Goal: Task Accomplishment & Management: Use online tool/utility

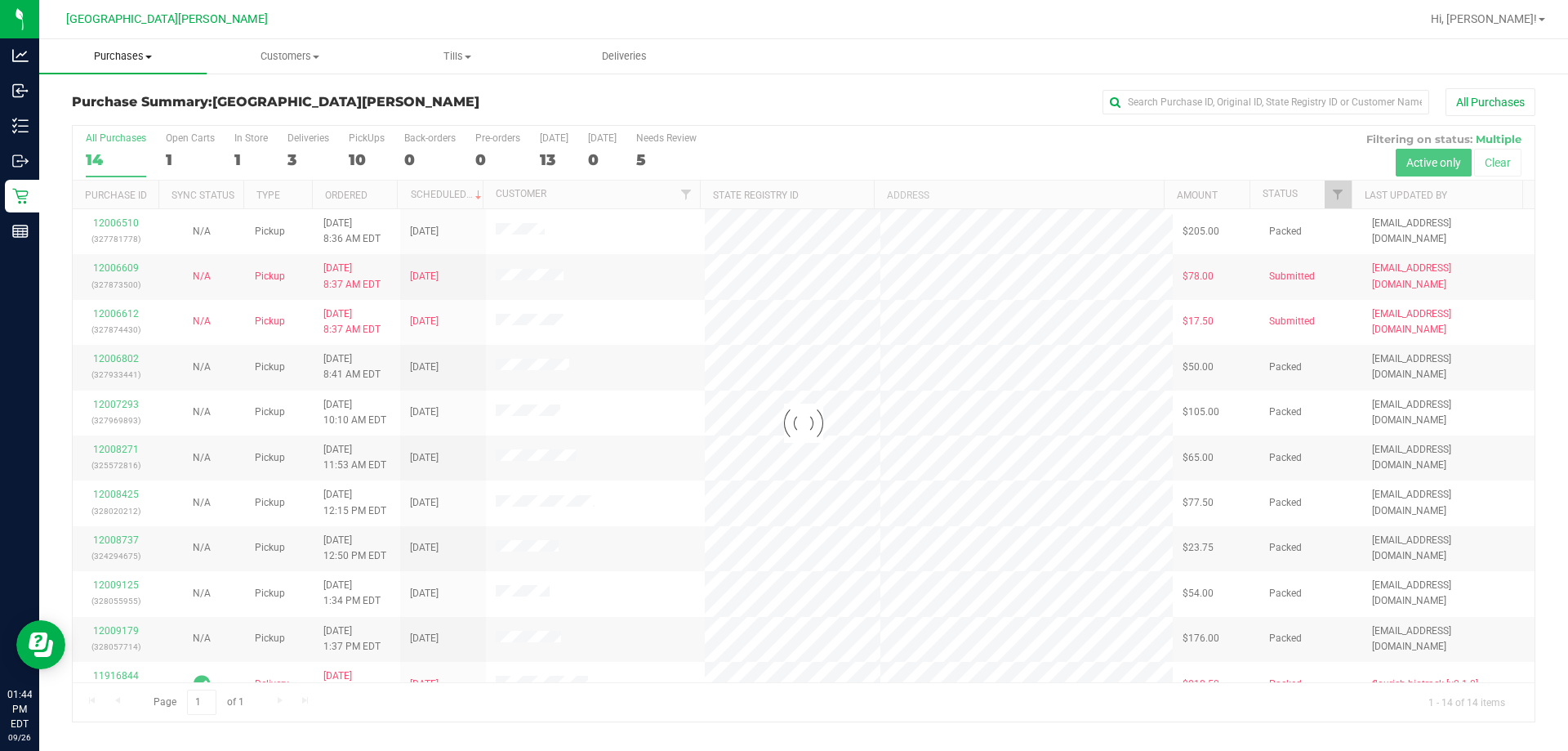
click at [139, 51] on span "Purchases" at bounding box center [123, 56] width 167 height 15
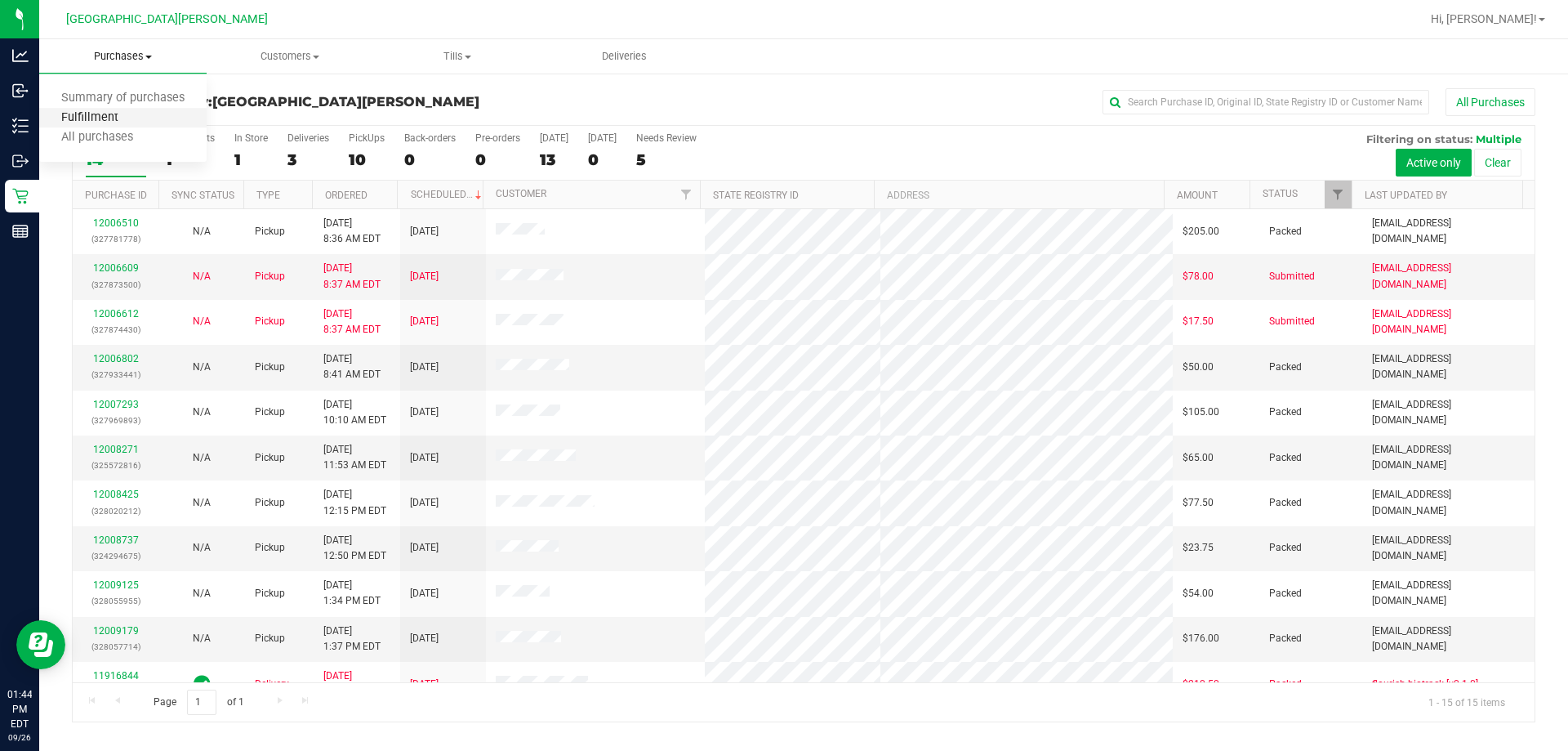
click at [102, 114] on span "Fulfillment" at bounding box center [90, 118] width 102 height 14
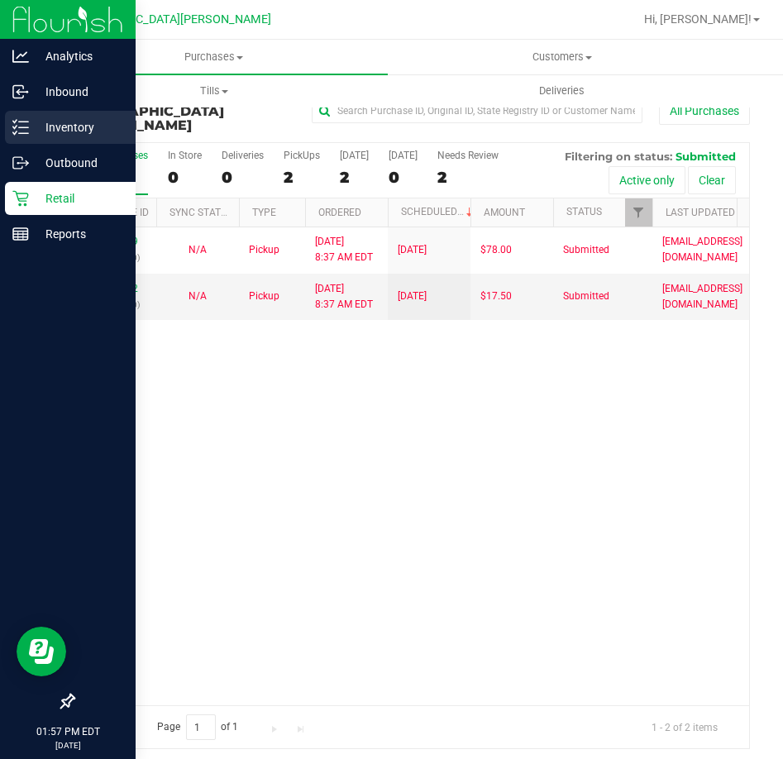
click at [42, 137] on div "Inventory" at bounding box center [70, 127] width 131 height 33
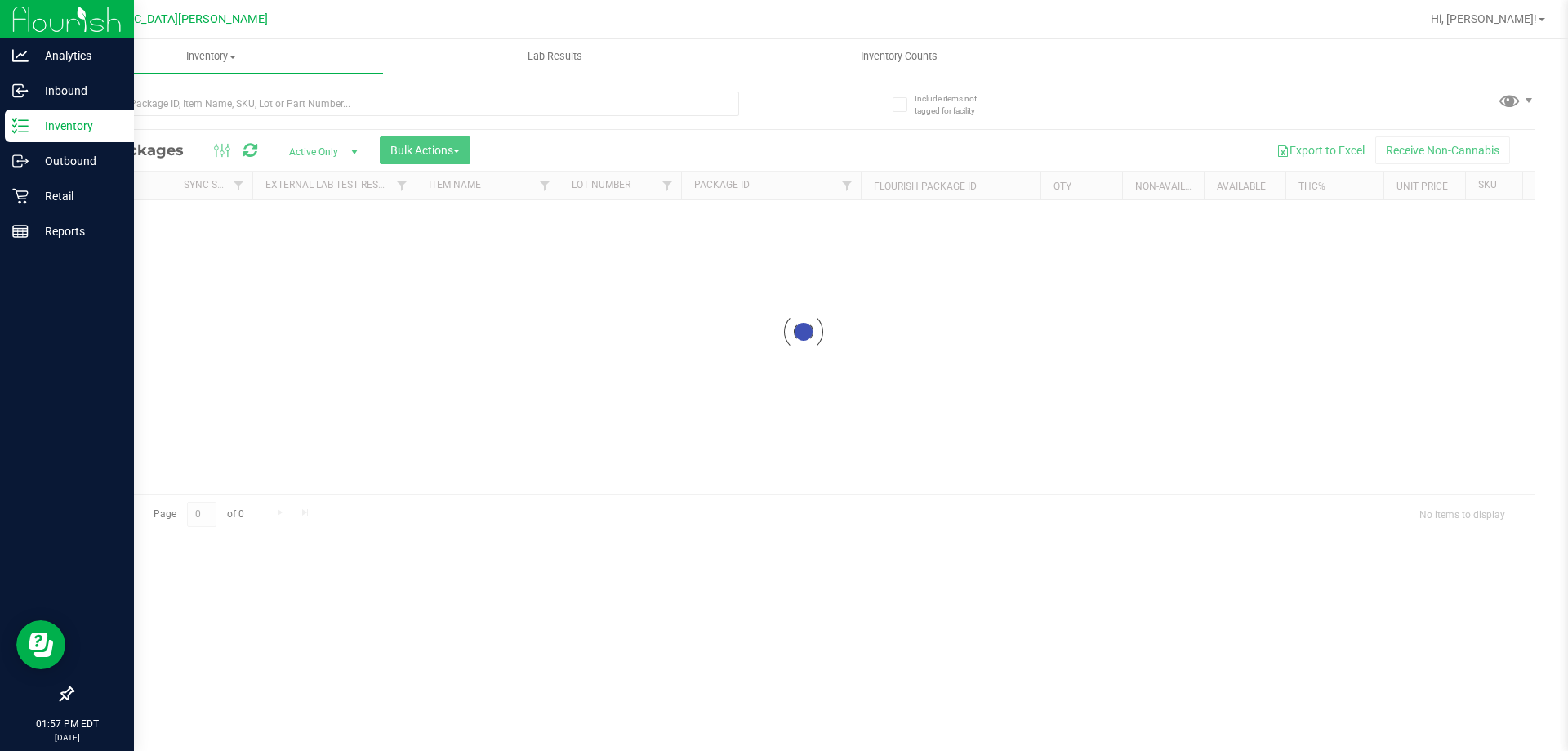
click at [172, 116] on div at bounding box center [405, 111] width 667 height 38
click at [177, 105] on input "text" at bounding box center [405, 104] width 667 height 25
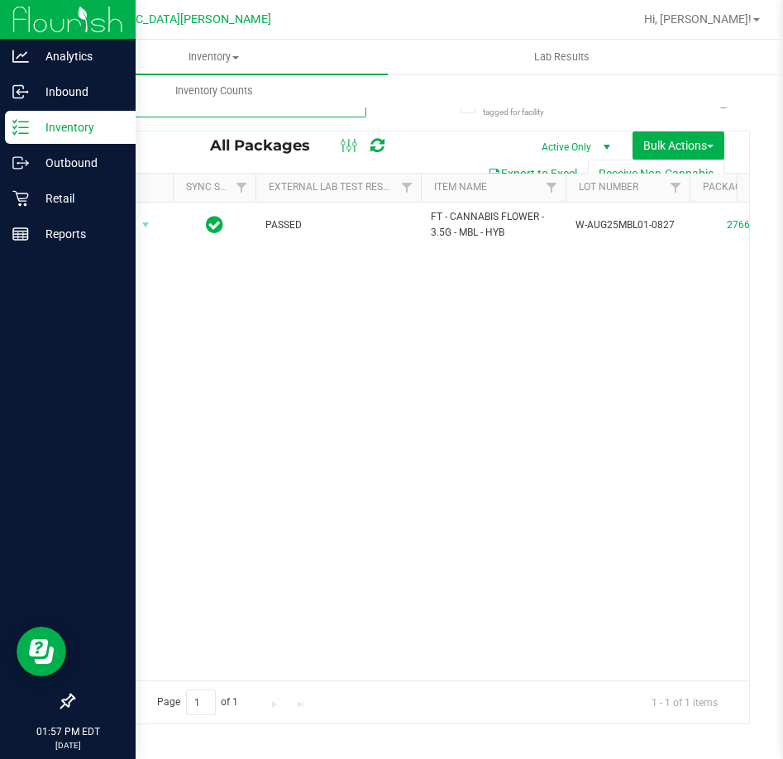
type input "motor"
drag, startPoint x: 63, startPoint y: 203, endPoint x: 80, endPoint y: 198, distance: 18.1
click at [63, 203] on p "Retail" at bounding box center [78, 199] width 99 height 20
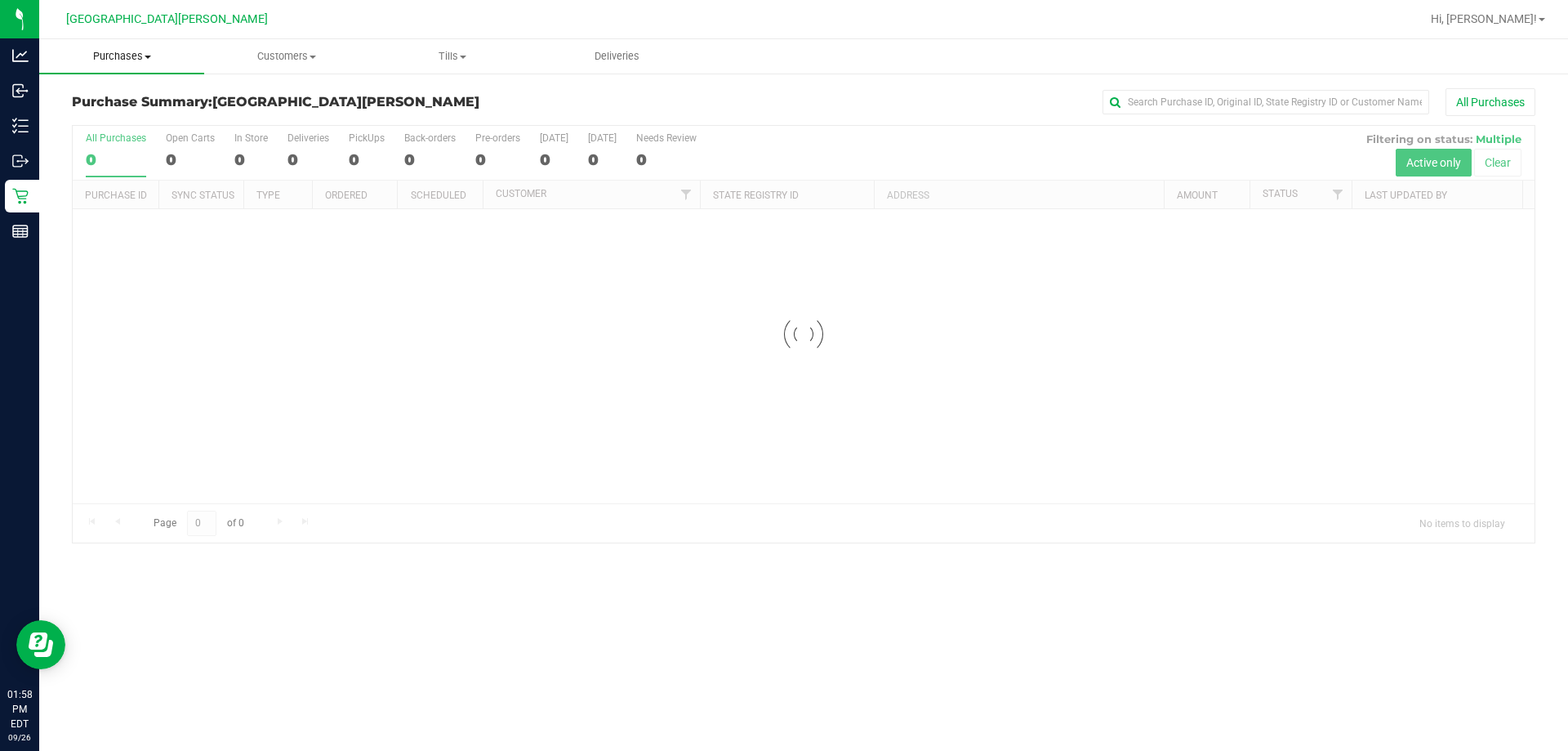
click at [117, 54] on span "Purchases" at bounding box center [122, 56] width 165 height 15
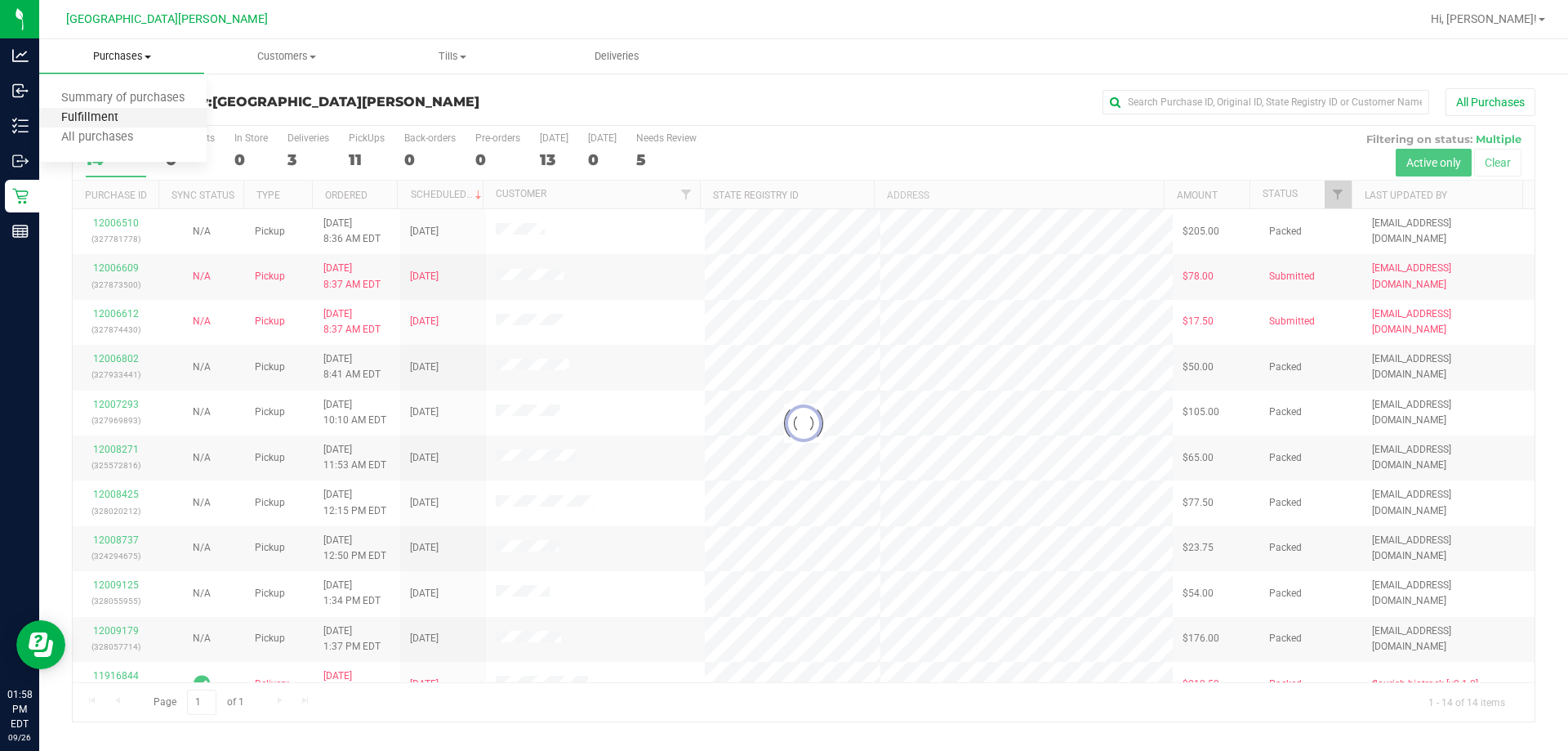
click at [63, 115] on span "Fulfillment" at bounding box center [90, 118] width 102 height 14
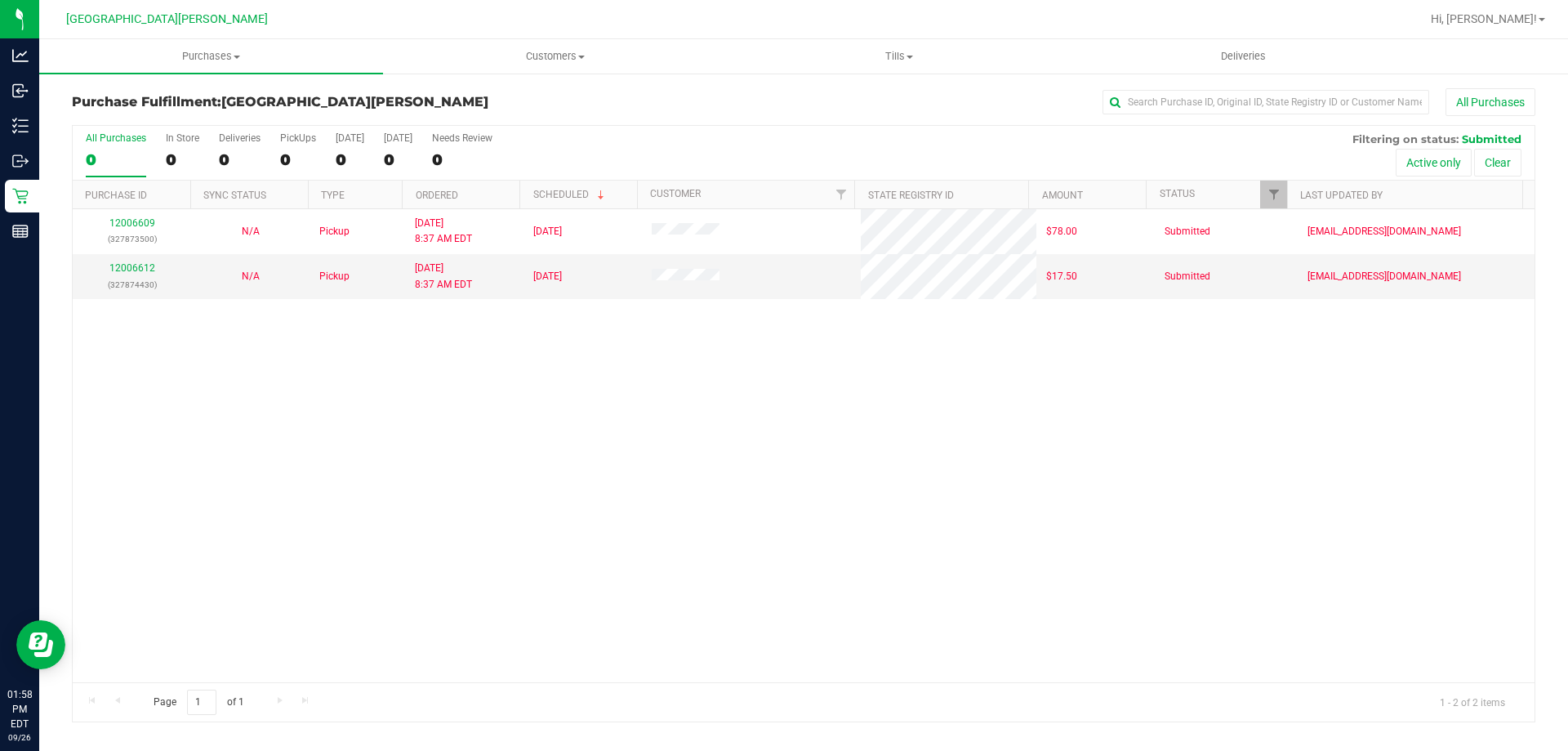
click at [427, 497] on div "12006609 (327873500) N/A Pickup [DATE] 8:37 AM EDT 9/26/2025 $78.00 Submitted […" at bounding box center [804, 446] width 1462 height 473
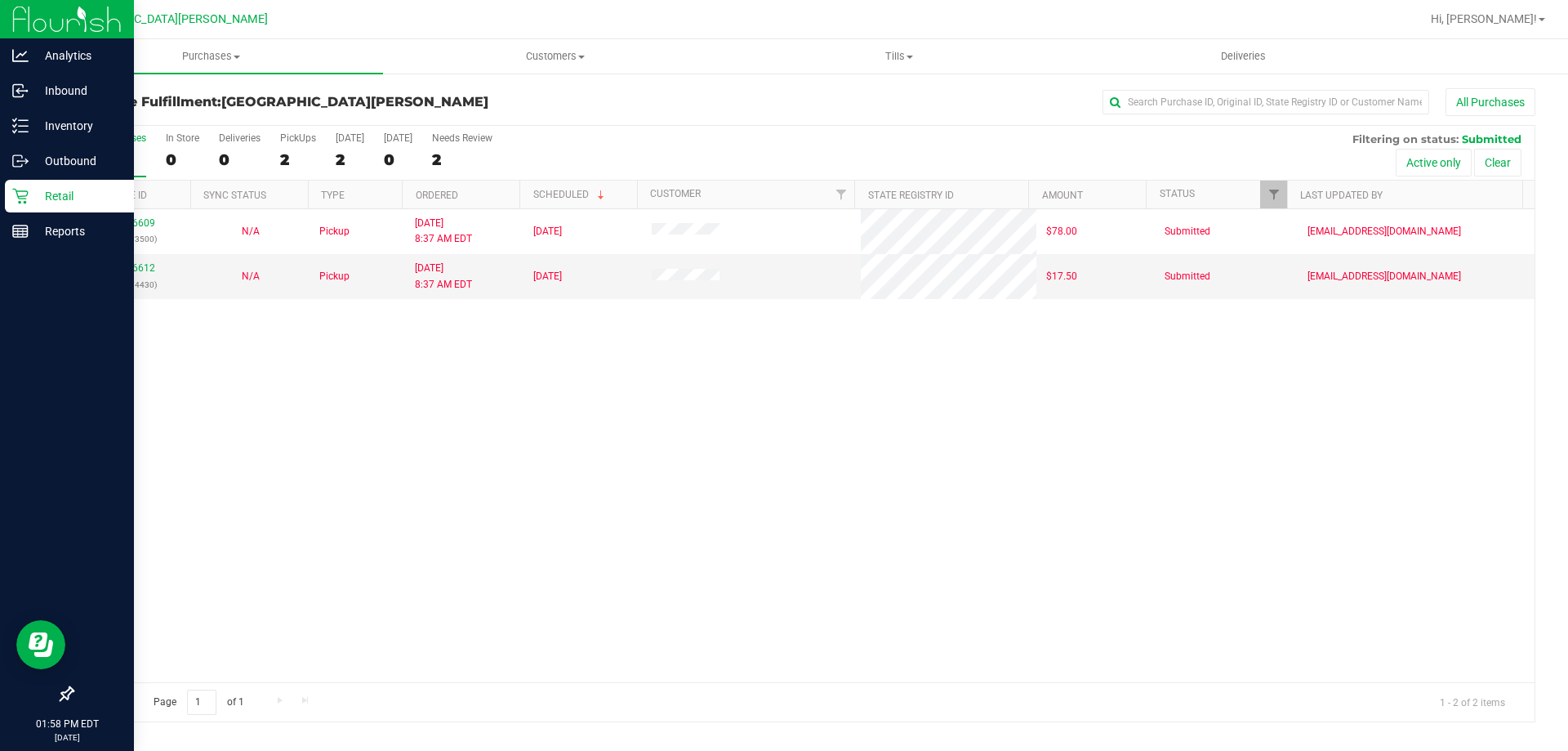
click at [0, 187] on link "Retail" at bounding box center [67, 198] width 134 height 36
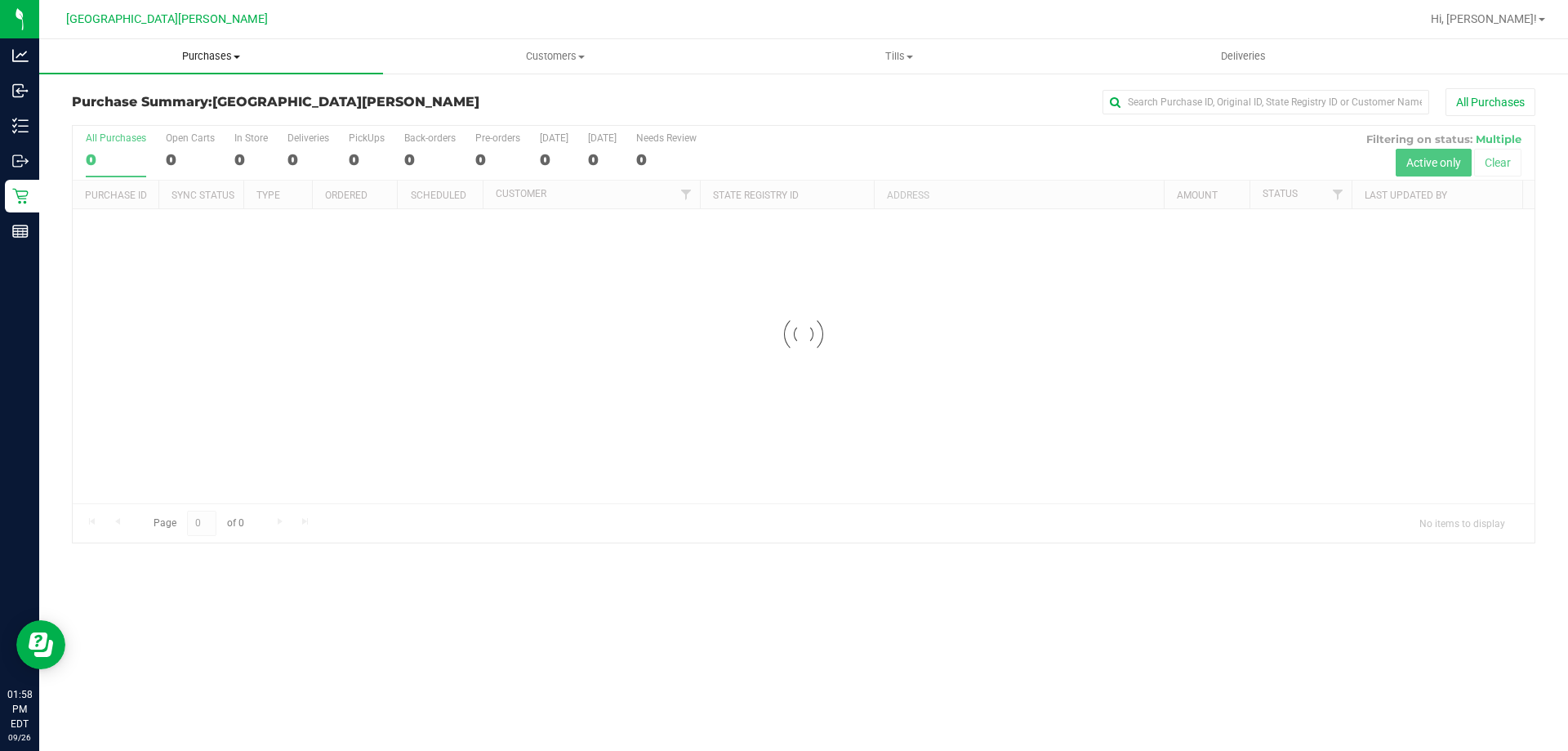
click at [215, 56] on span "Purchases" at bounding box center [211, 56] width 344 height 15
click at [91, 122] on span "Fulfillment" at bounding box center [90, 118] width 102 height 14
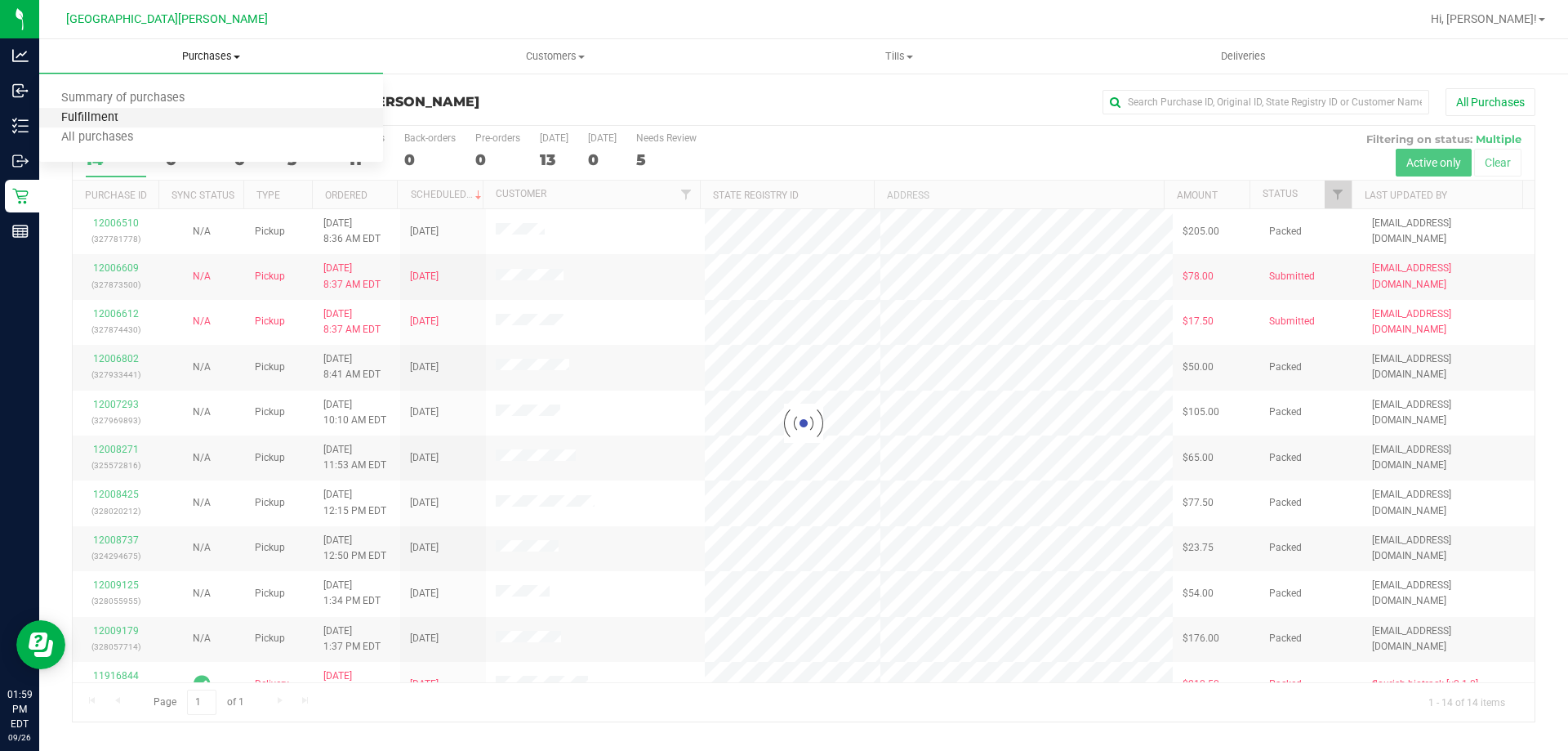
click at [91, 122] on span "Fulfillment" at bounding box center [90, 118] width 102 height 14
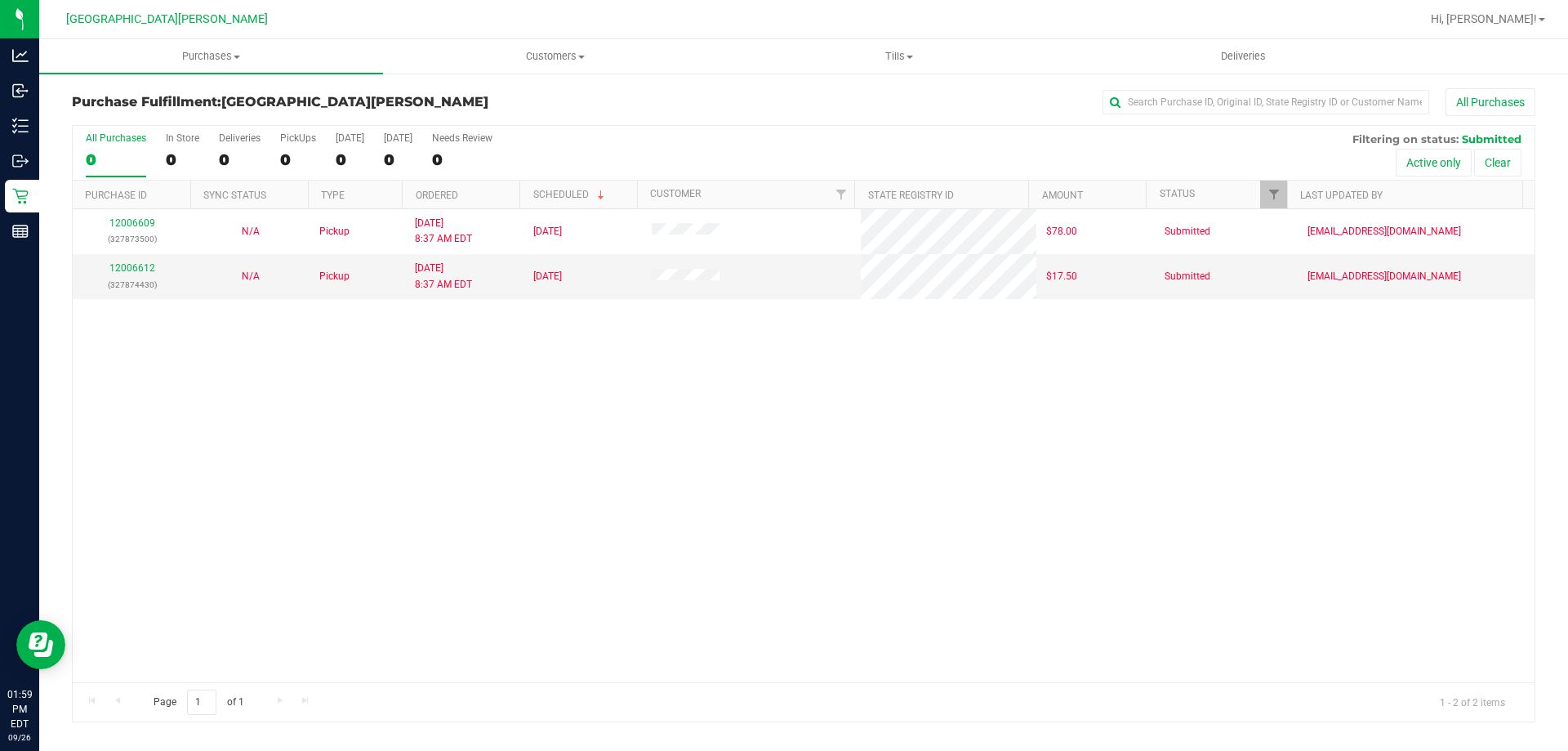
click at [409, 576] on div "12006609 (327873500) N/A Pickup [DATE] 8:37 AM EDT 9/26/2025 $78.00 Submitted […" at bounding box center [804, 446] width 1462 height 473
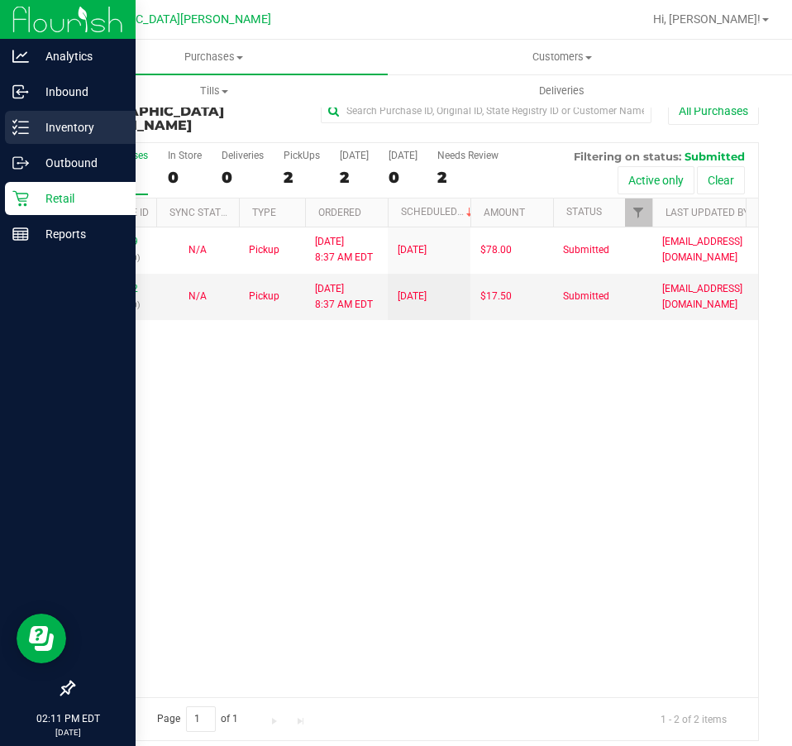
click at [48, 122] on p "Inventory" at bounding box center [78, 127] width 99 height 20
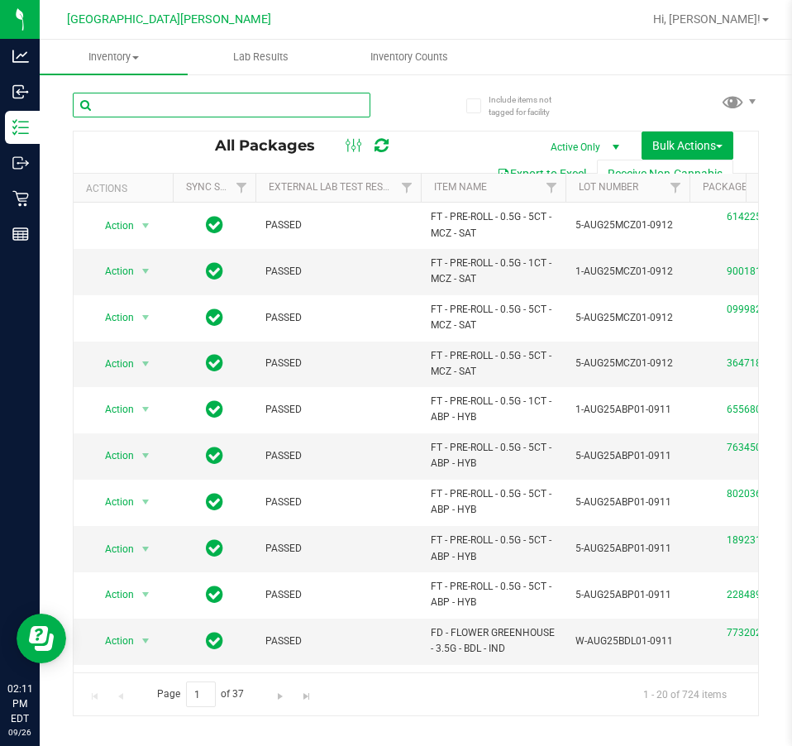
click at [140, 93] on input "text" at bounding box center [222, 105] width 298 height 25
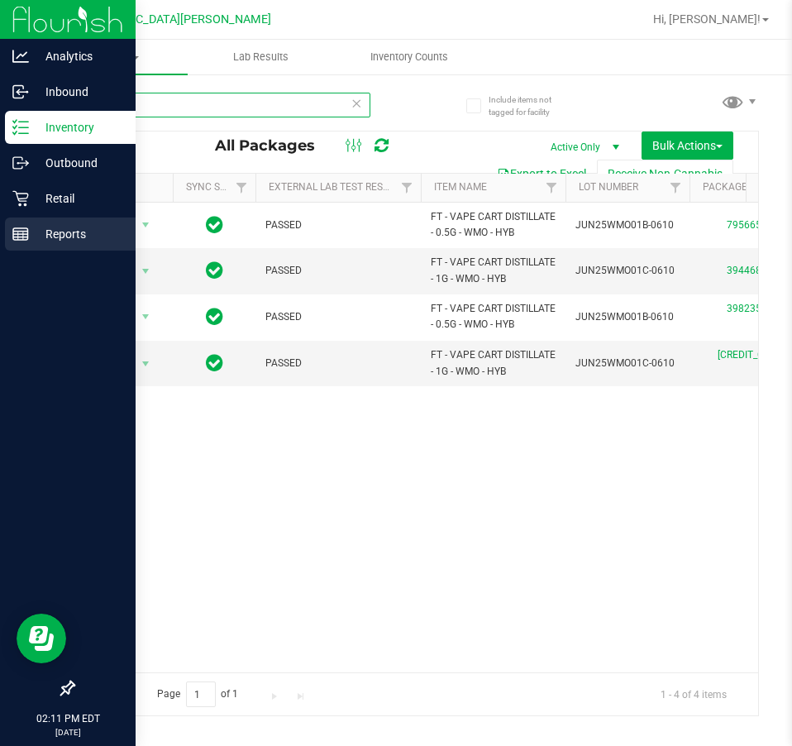
type input "wmo"
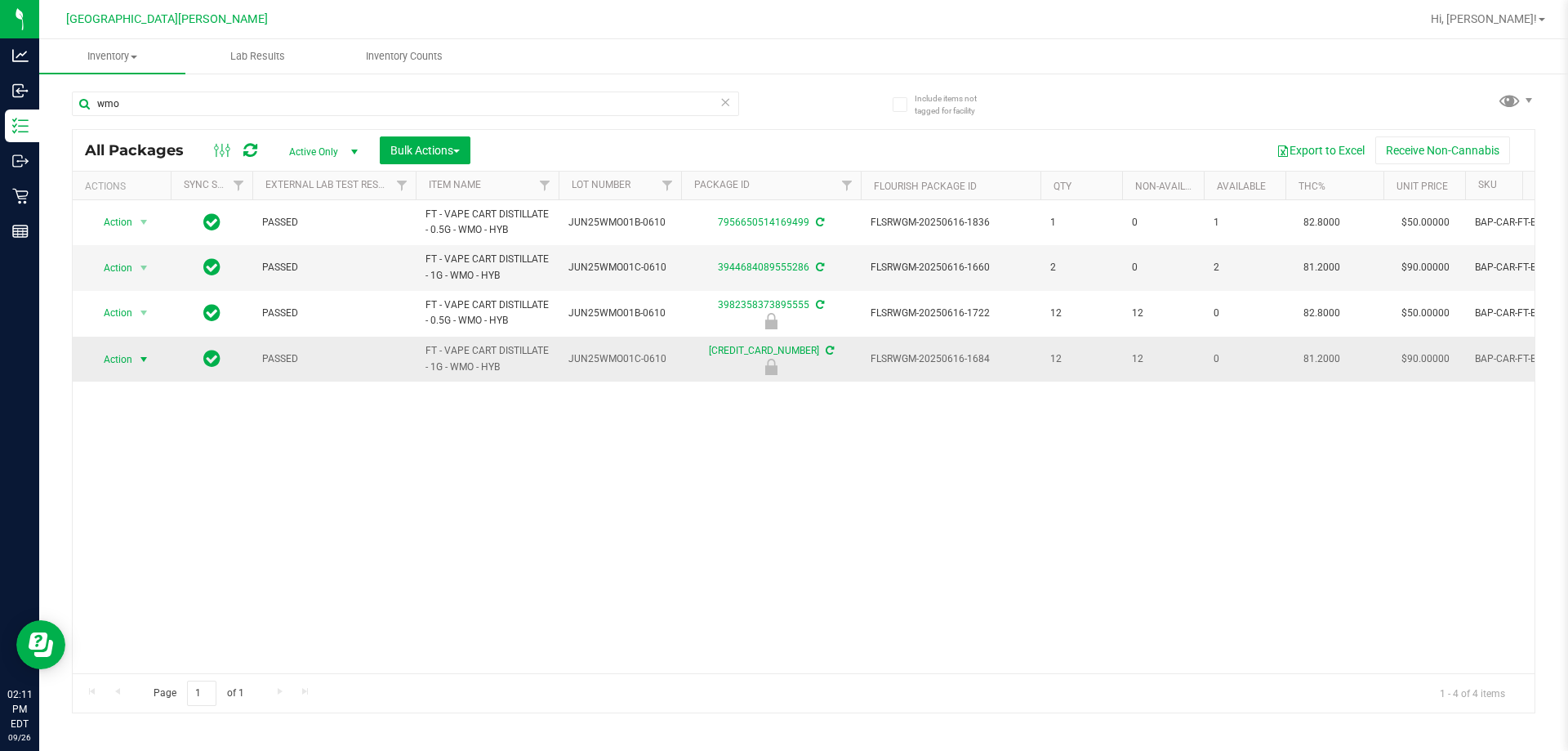
click at [116, 356] on span "Action" at bounding box center [111, 359] width 44 height 23
click at [148, 541] on li "Unlock package" at bounding box center [142, 552] width 105 height 25
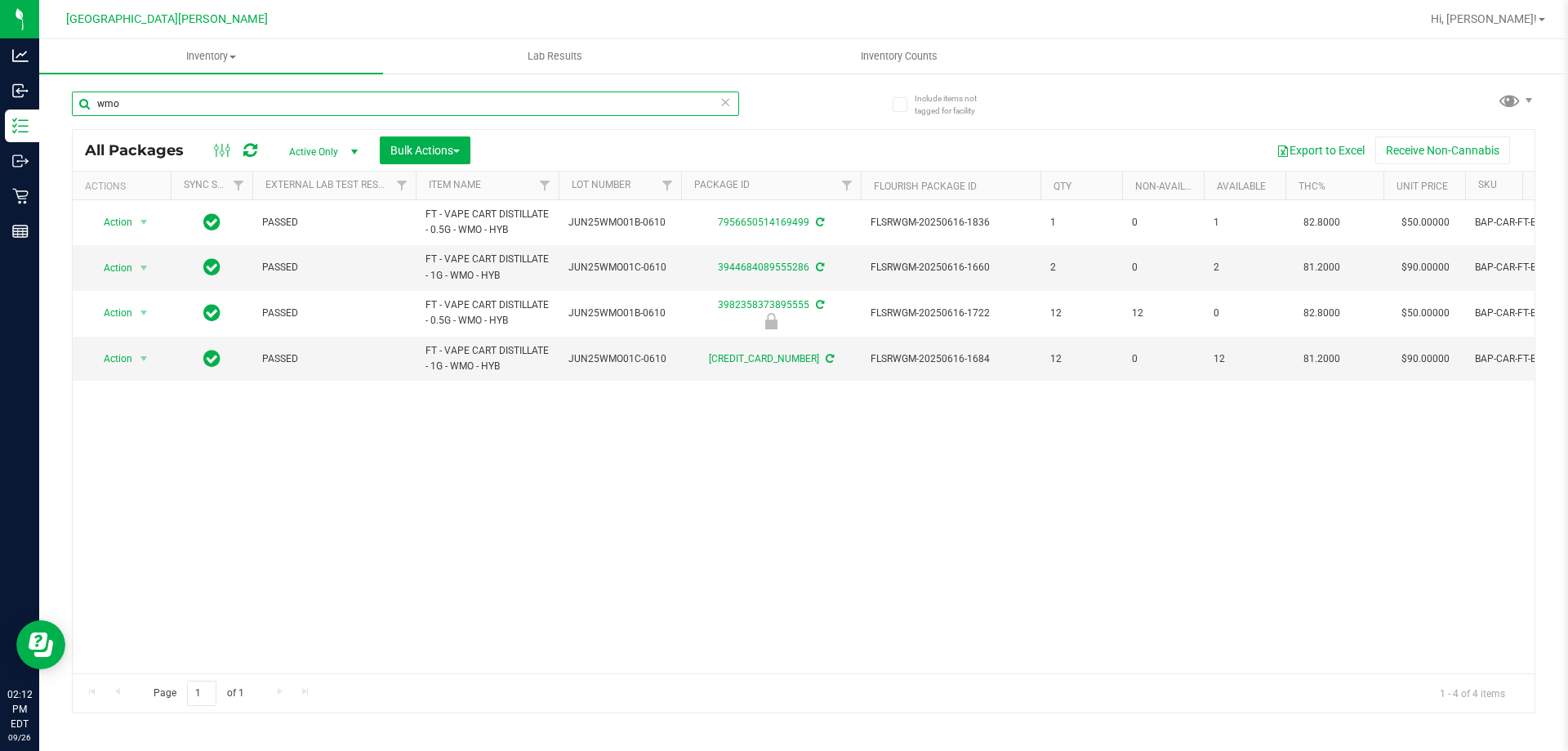
click at [133, 104] on input "wmo" at bounding box center [405, 104] width 667 height 25
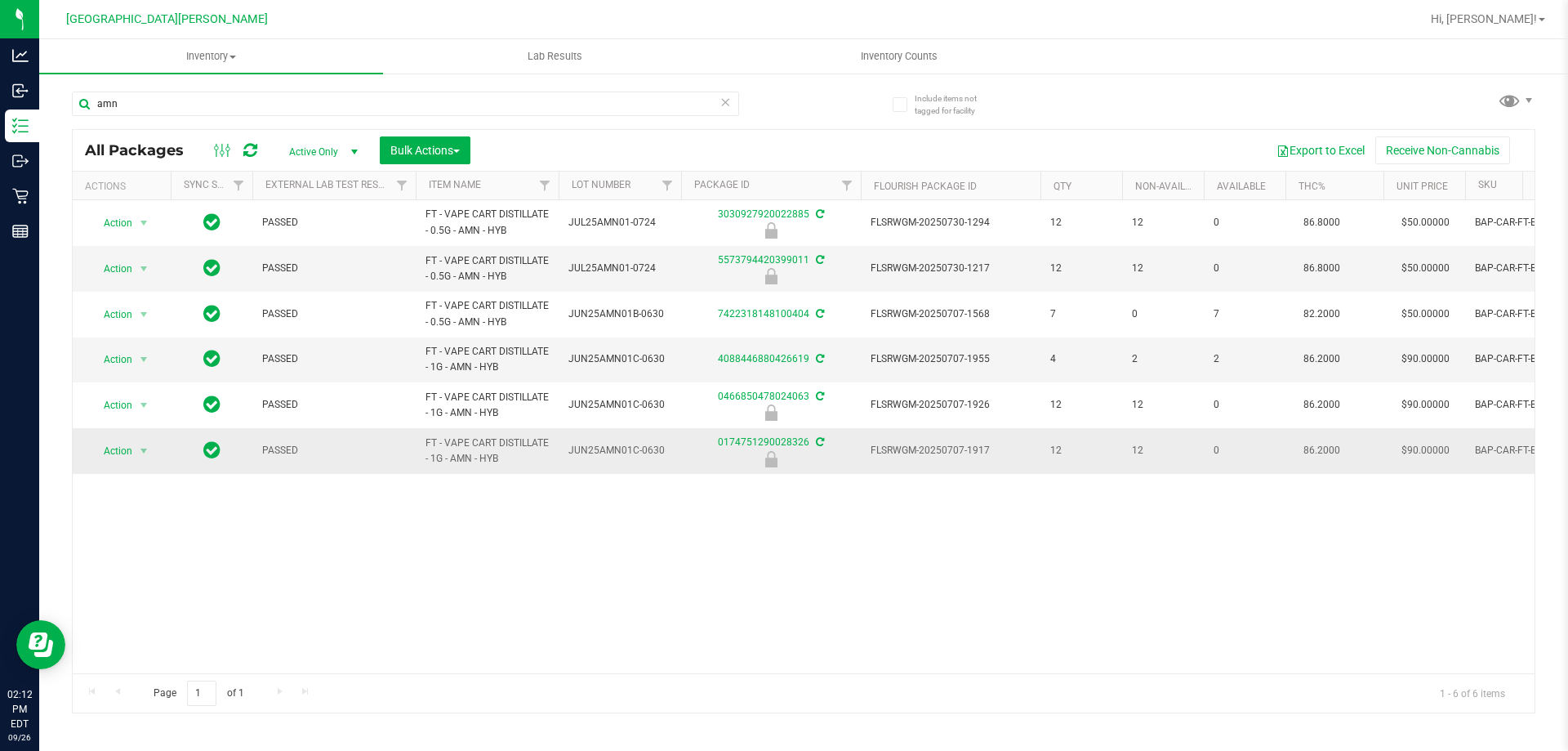
drag, startPoint x: 518, startPoint y: 461, endPoint x: 402, endPoint y: 445, distance: 117.1
click at [402, 445] on tr "Action Action Edit attributes Global inventory Locate package Package audit log…" at bounding box center [1120, 450] width 2096 height 44
copy tr "FT - VAPE CART DISTILLATE - 1G - AMN - HYB"
click at [204, 107] on input "amn" at bounding box center [405, 104] width 667 height 25
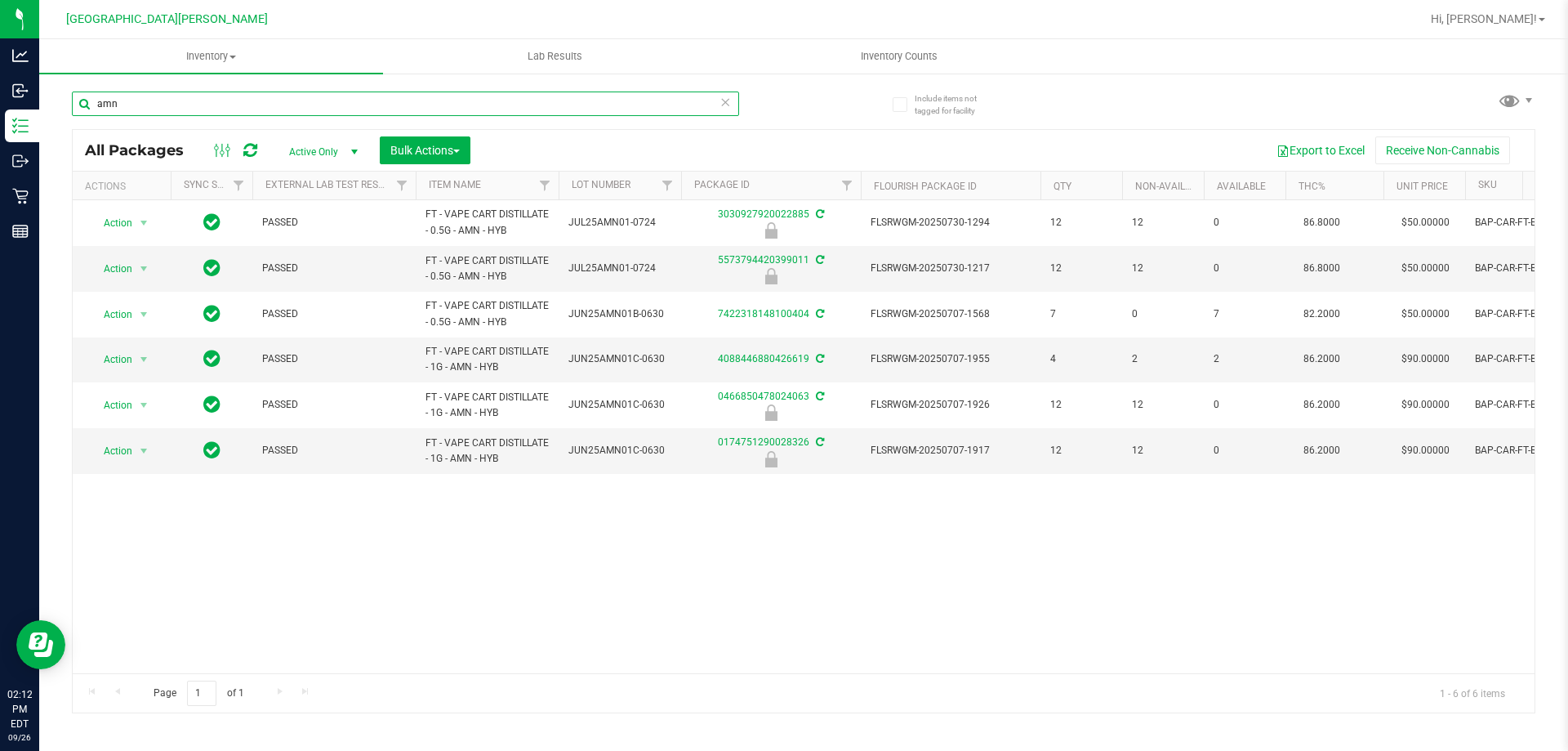
paste input "FT - VAPE CART DISTILLATE - 1G - AMN - HYB"
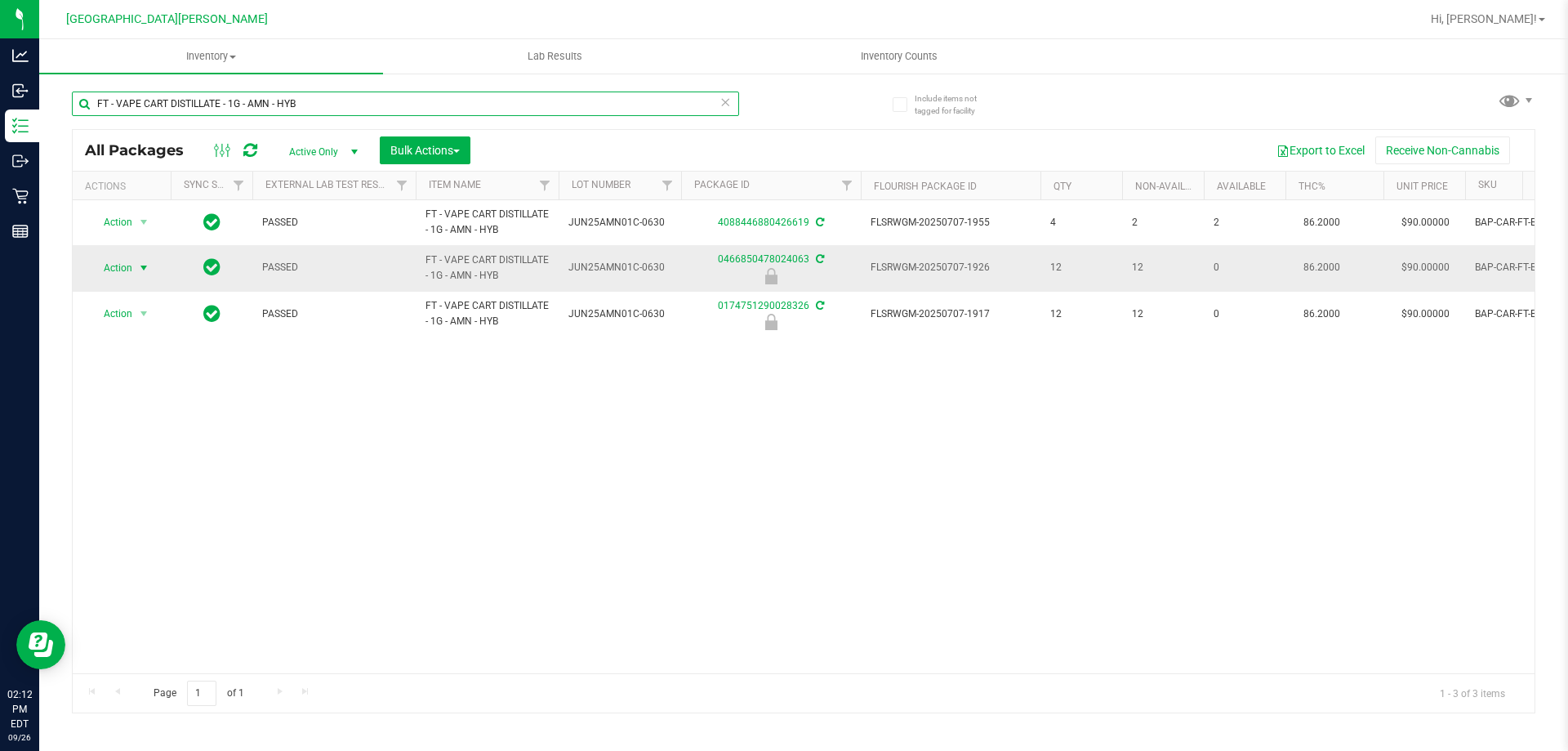
type input "FT - VAPE CART DISTILLATE - 1G - AMN - HYB"
click at [112, 265] on span "Action" at bounding box center [111, 268] width 44 height 23
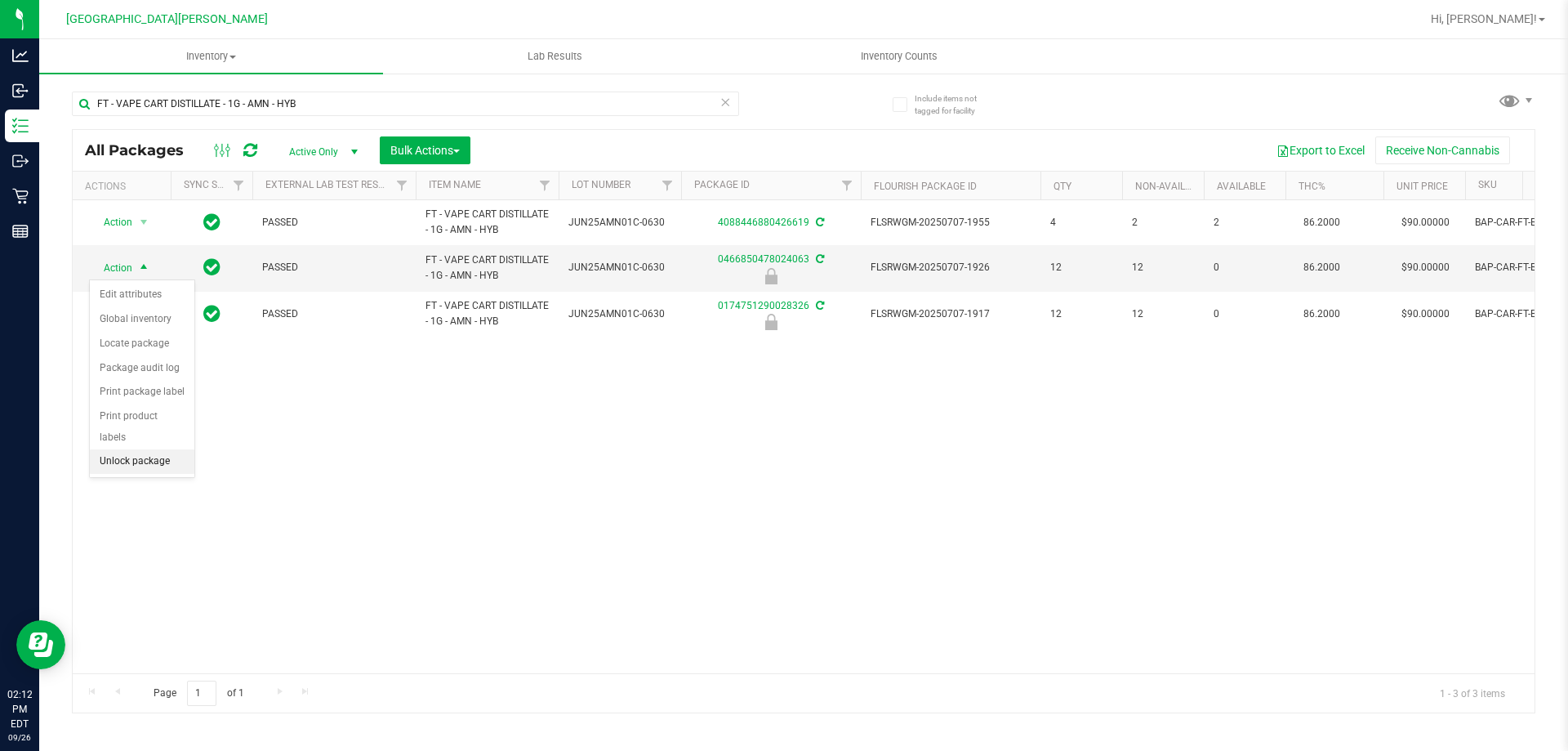
click at [122, 450] on li "Unlock package" at bounding box center [142, 461] width 105 height 25
click at [728, 100] on icon at bounding box center [725, 102] width 12 height 20
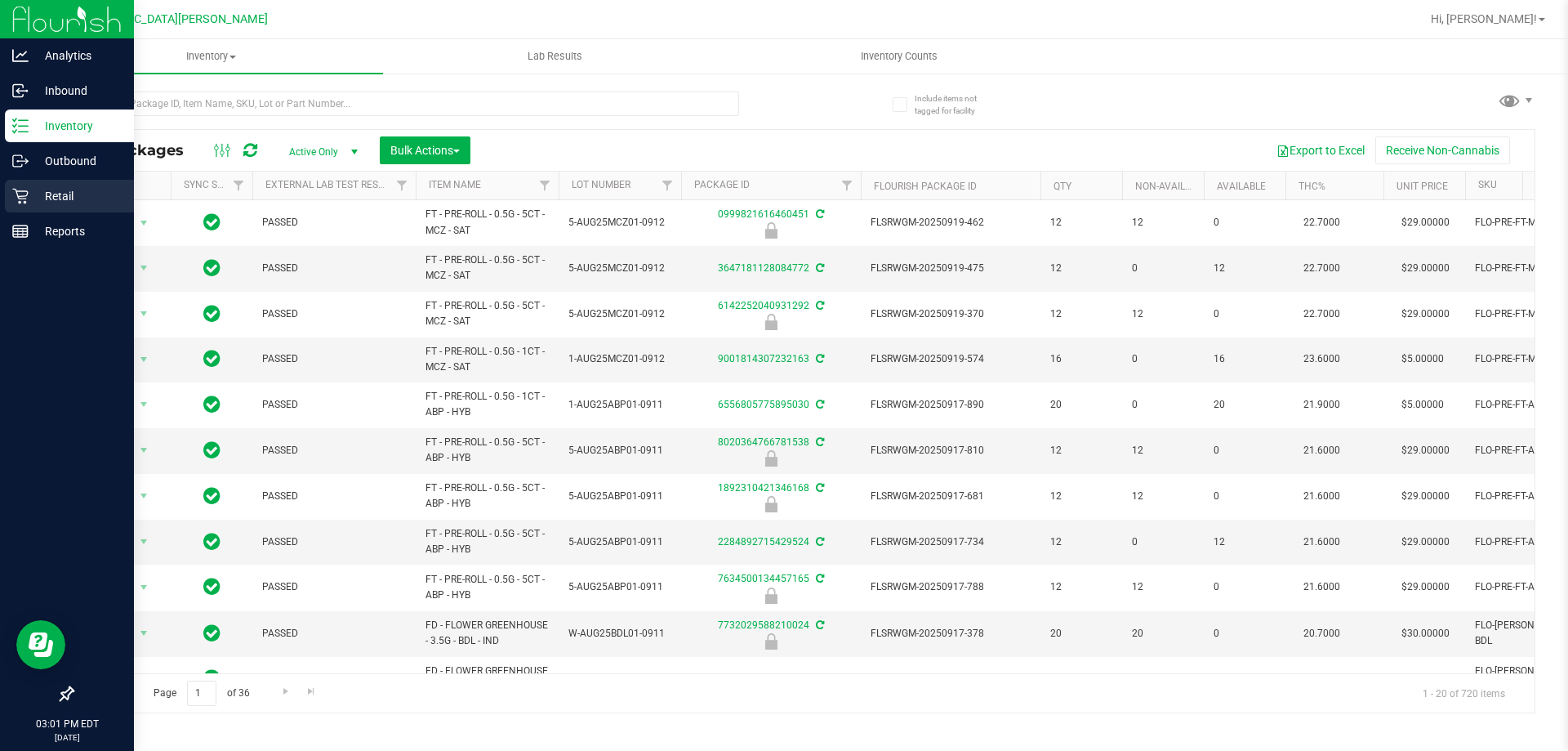
click at [26, 199] on icon at bounding box center [20, 197] width 16 height 16
